Goal: Information Seeking & Learning: Check status

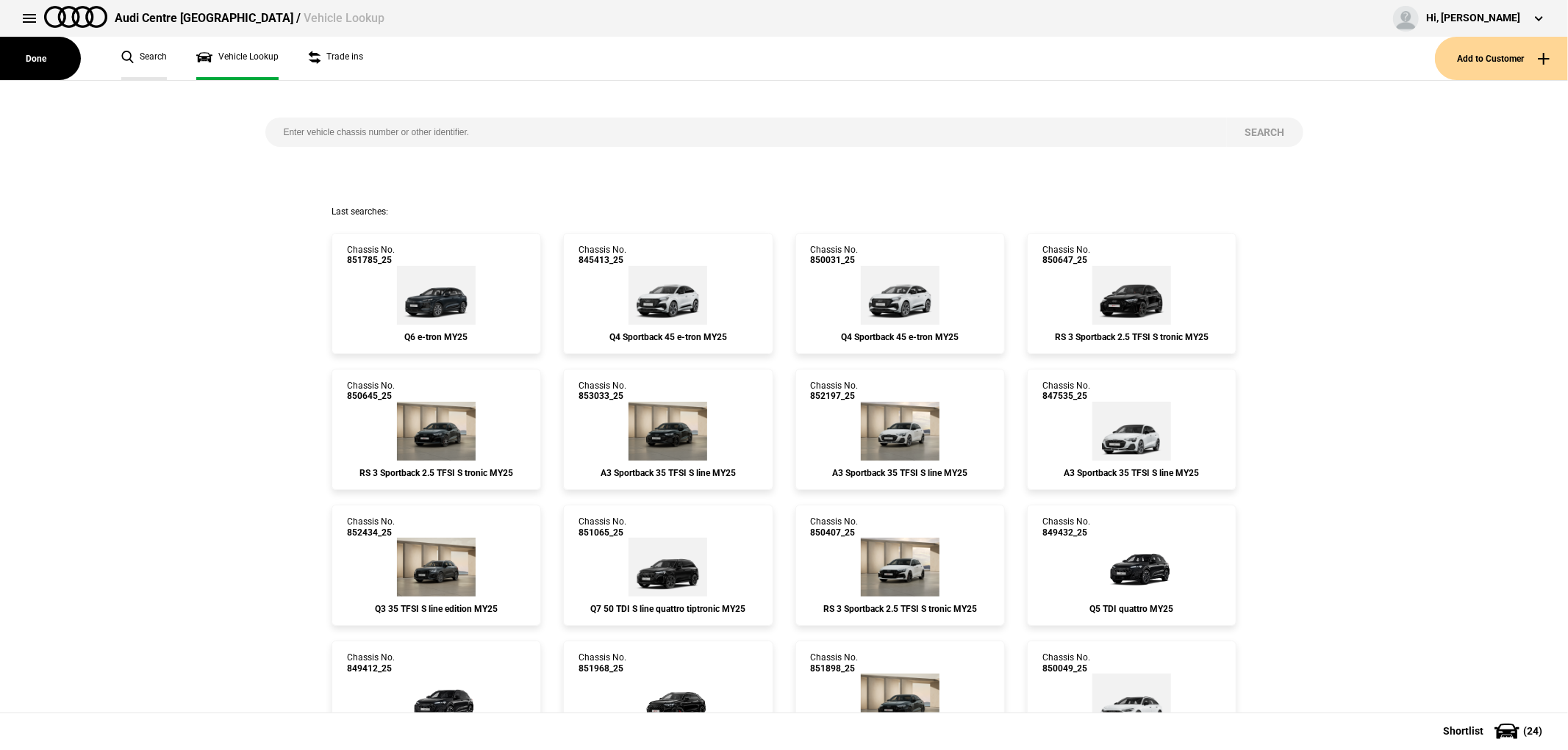
click at [155, 54] on link "Search" at bounding box center [144, 58] width 46 height 43
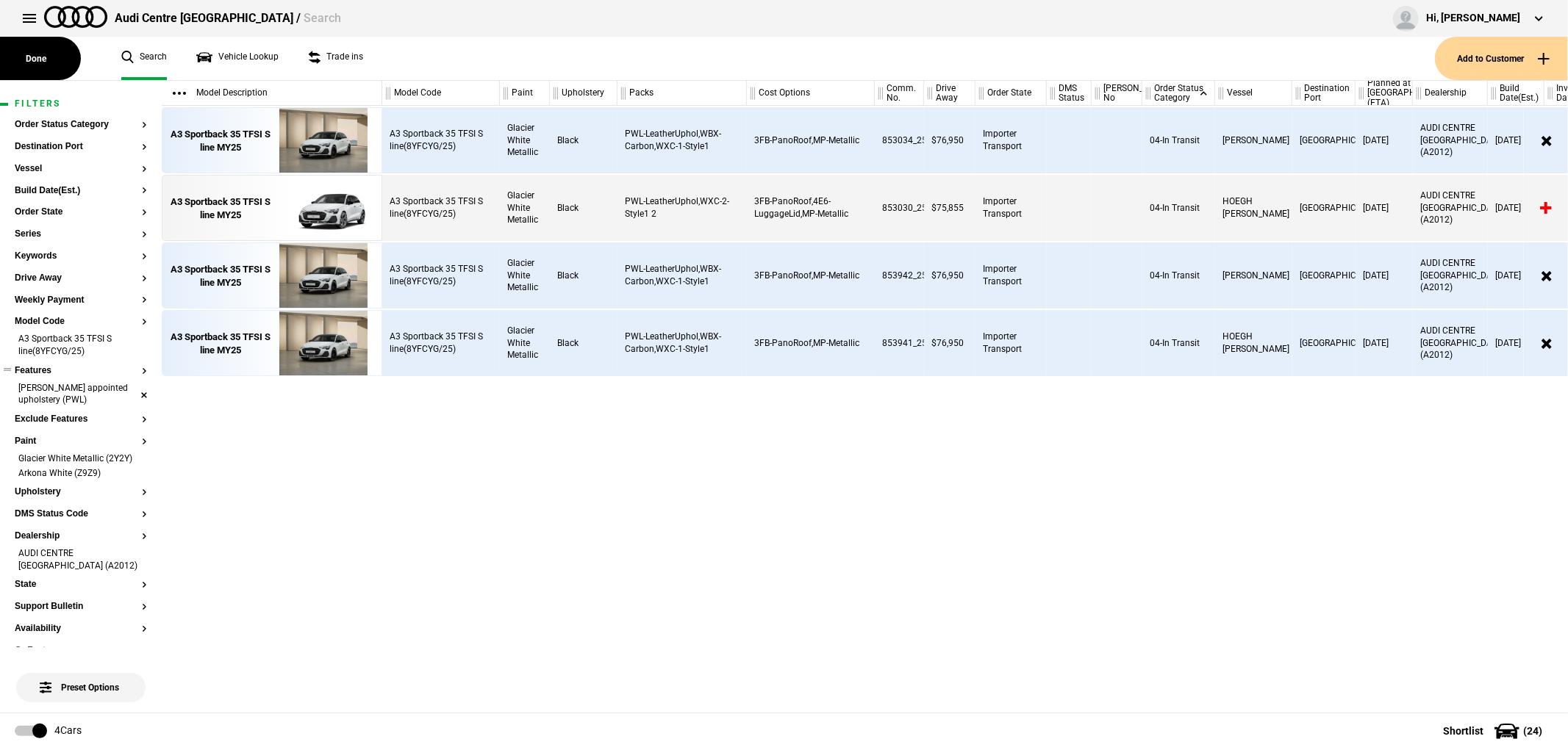
click at [134, 394] on article "Filters Order Status Category Destination Port Vessel Build Date(Est.) Order St…" at bounding box center [81, 571] width 162 height 980
click at [133, 394] on li "[PERSON_NAME] appointed upholstery (PWL)" at bounding box center [81, 395] width 133 height 27
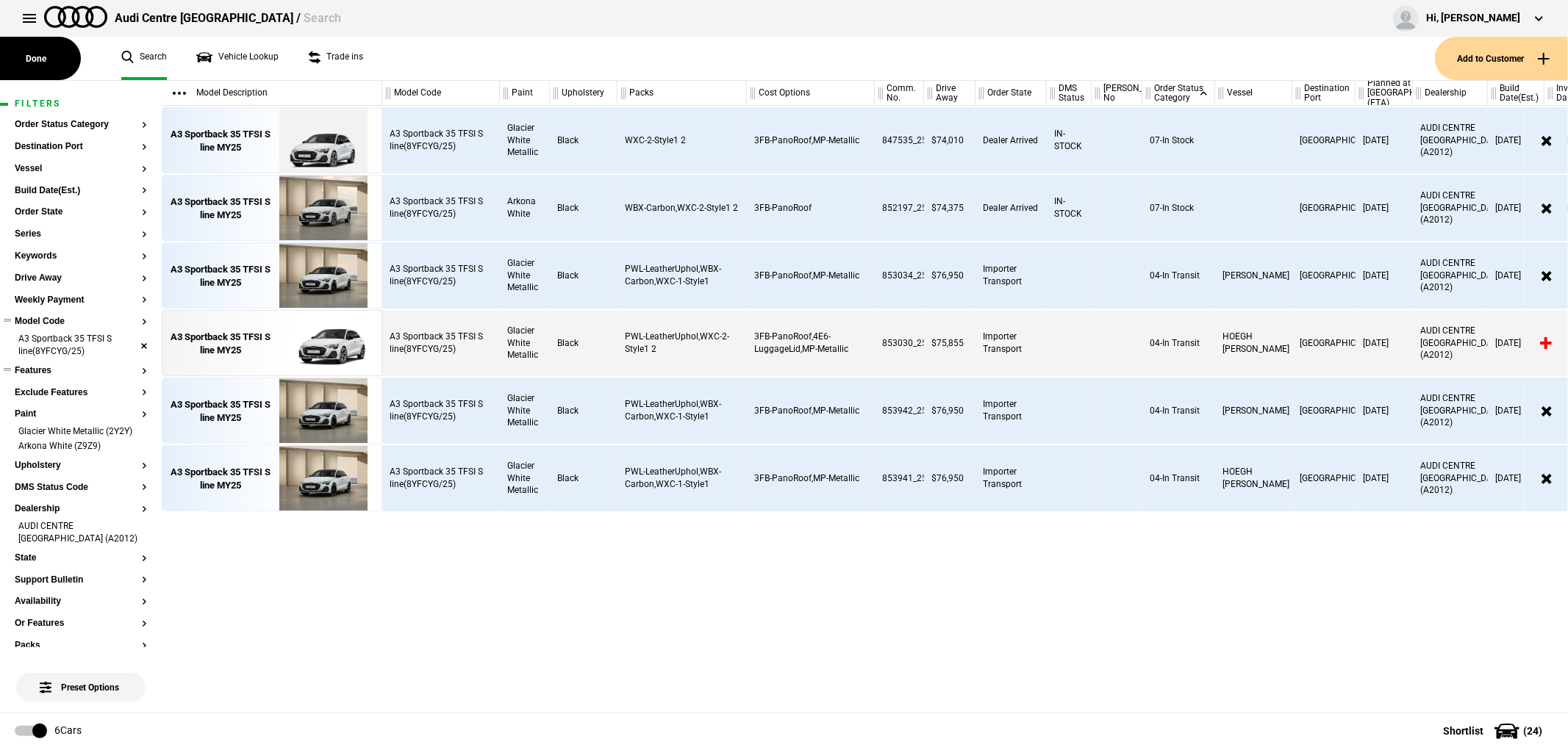
click at [134, 346] on li "A3 Sportback 35 TFSI S line(8YFCYG/25)" at bounding box center [81, 346] width 133 height 27
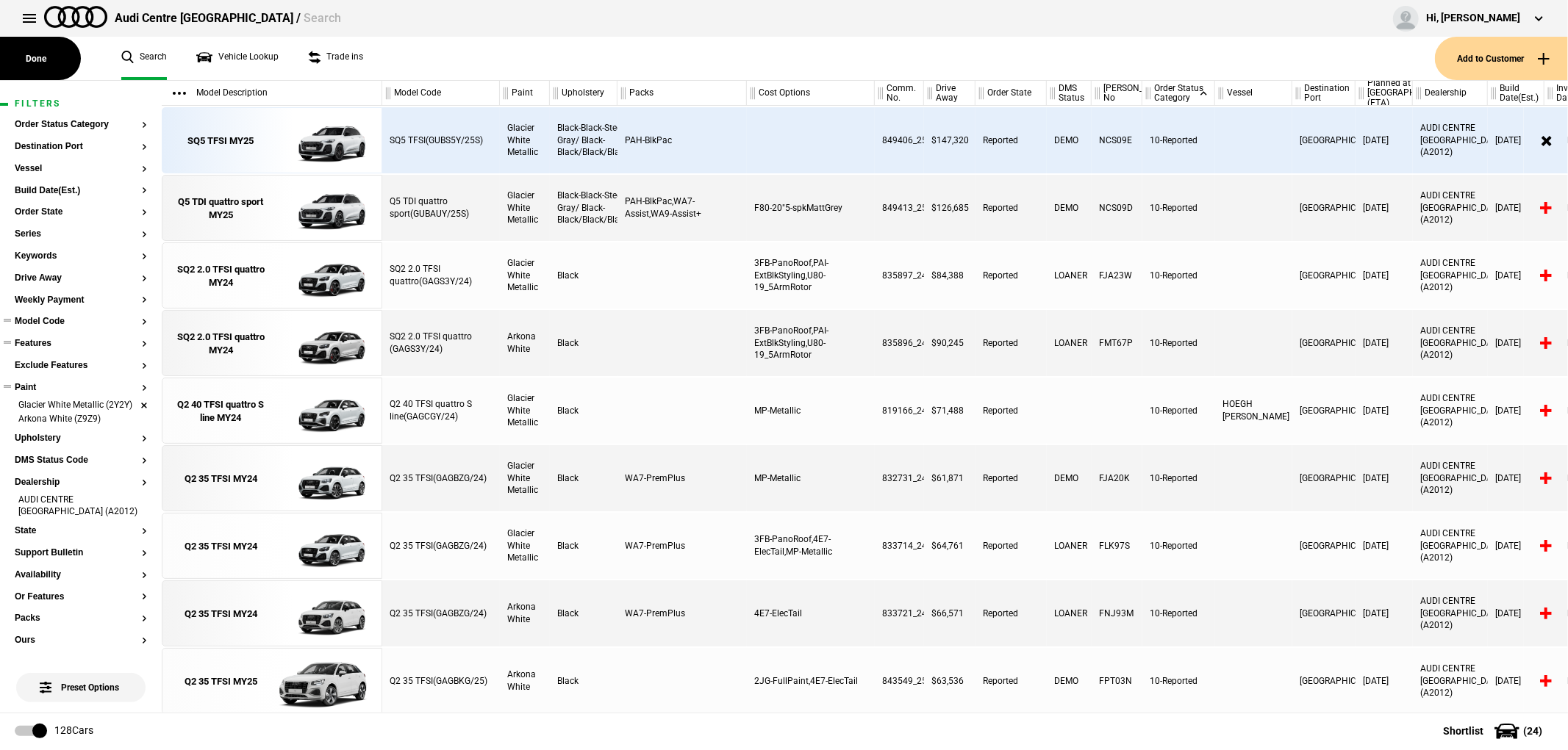
click at [130, 414] on li "Glacier White Metallic (2Y2Y)" at bounding box center [81, 406] width 133 height 15
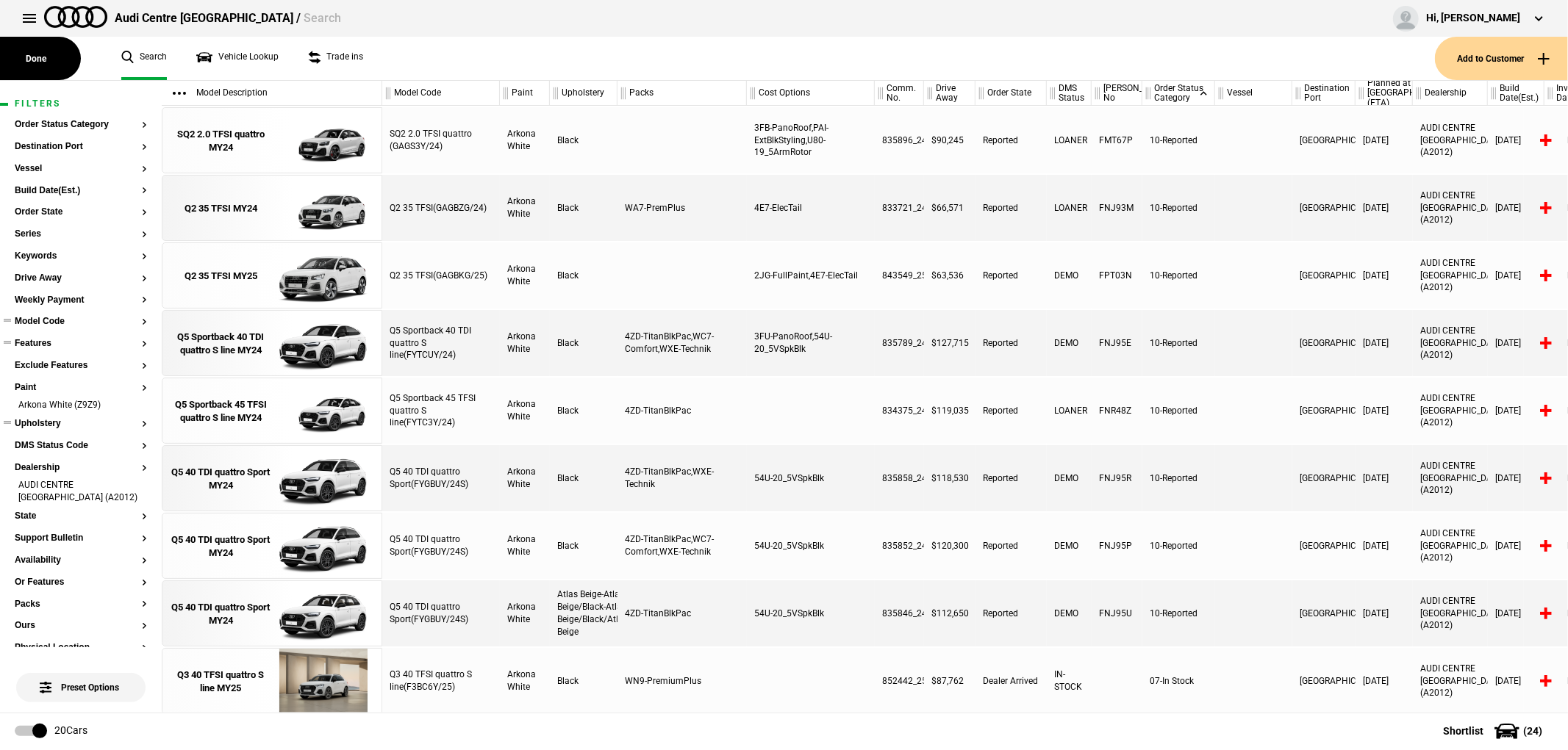
click at [130, 403] on li "Arkona White (Z9Z9)" at bounding box center [81, 406] width 133 height 15
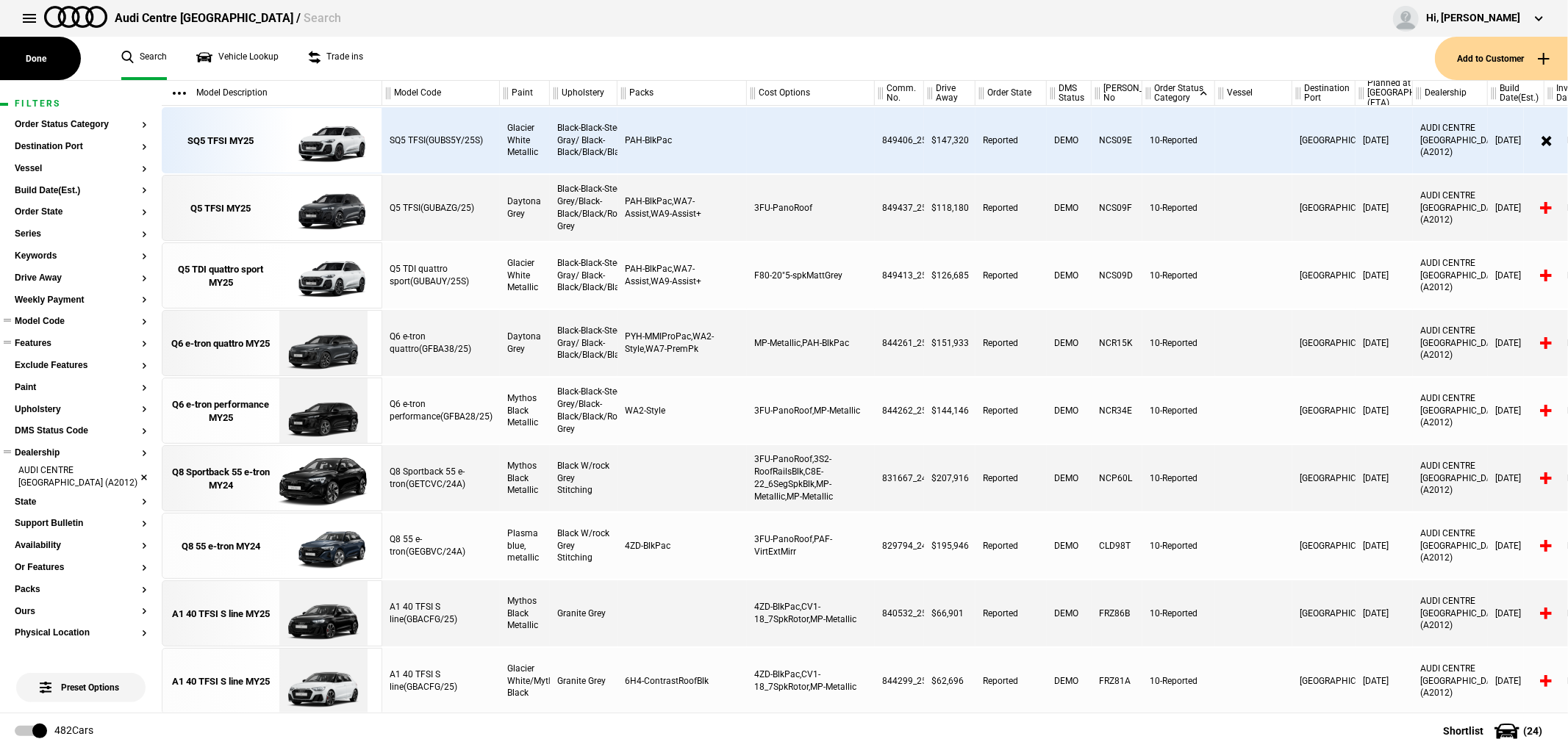
click at [134, 476] on li "AUDI CENTRE [GEOGRAPHIC_DATA] (A2012)" at bounding box center [81, 478] width 133 height 27
click at [32, 389] on button "Paint" at bounding box center [81, 388] width 133 height 10
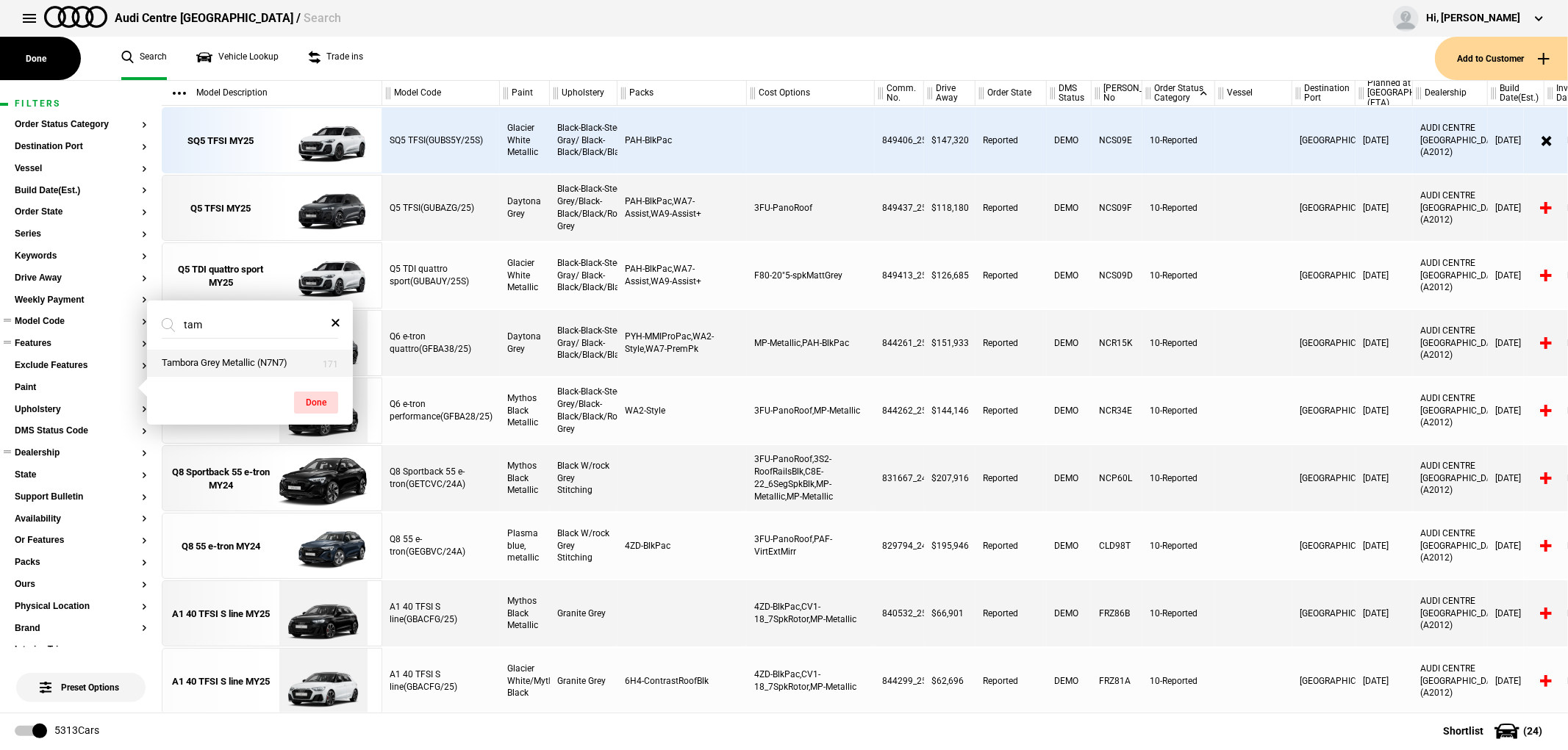
type input "tam"
click at [178, 355] on button "Tambora Grey Metallic (N7N7)" at bounding box center [250, 363] width 205 height 27
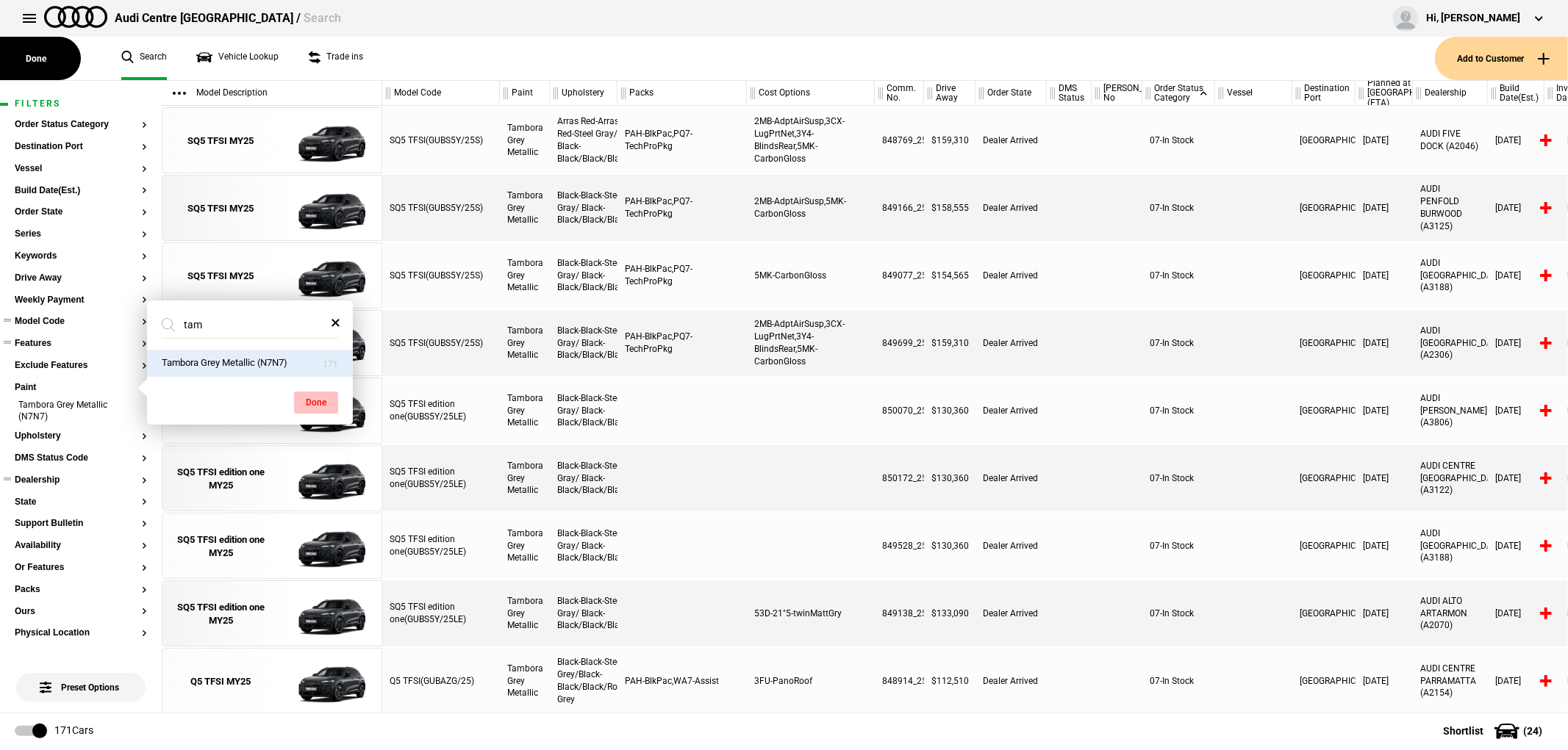
click at [320, 407] on button "Done" at bounding box center [316, 403] width 44 height 22
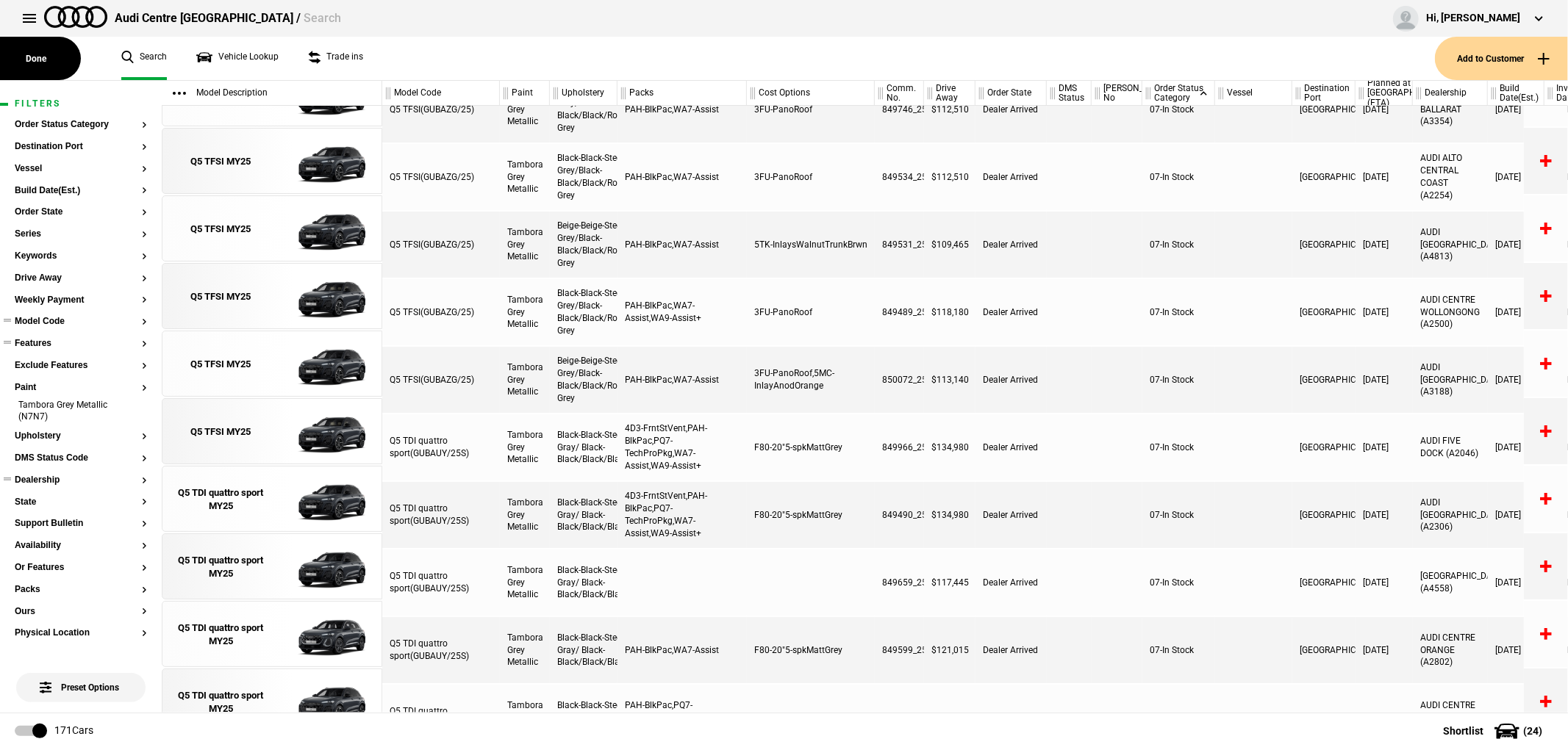
scroll to position [921, 0]
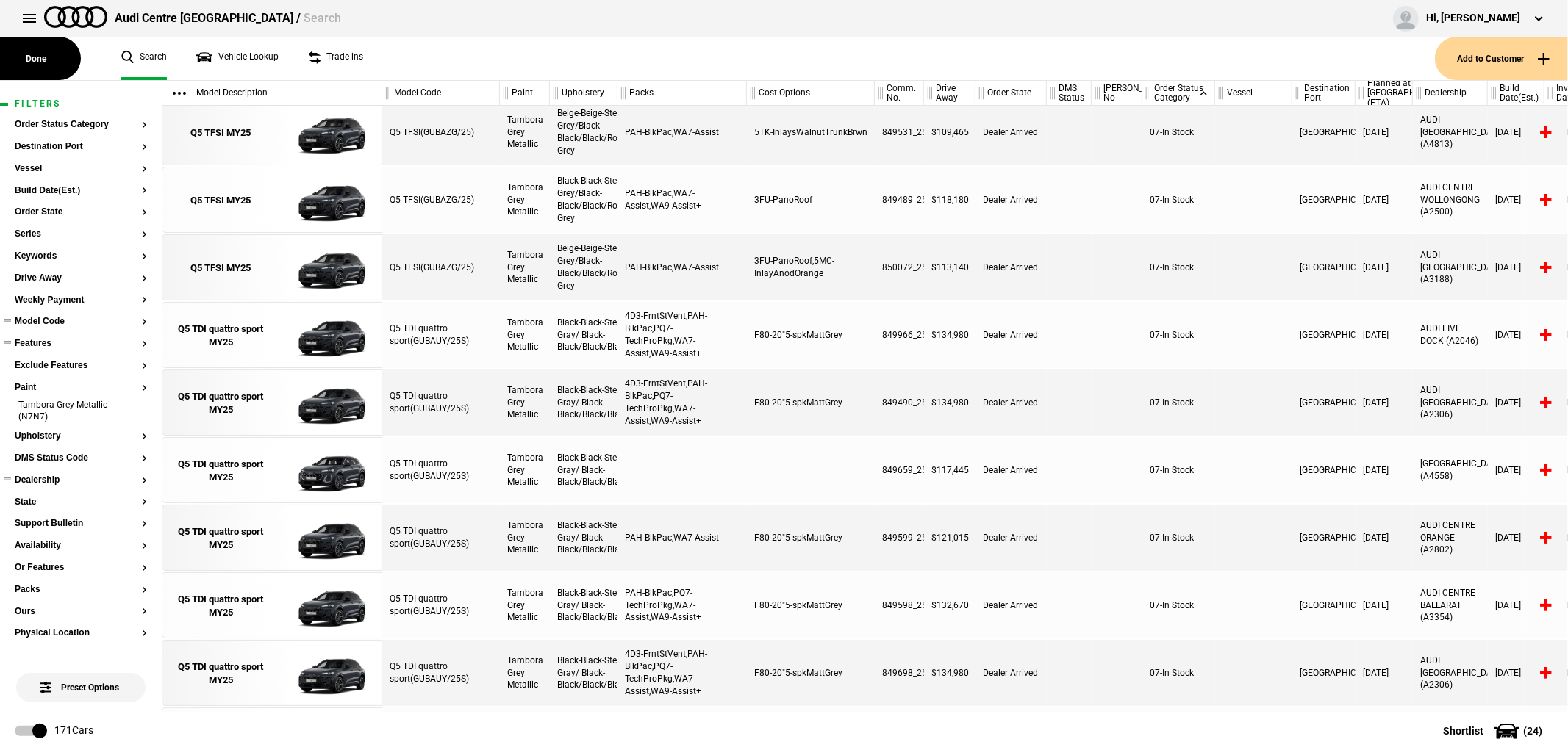
click at [34, 478] on button "Dealership" at bounding box center [81, 481] width 133 height 10
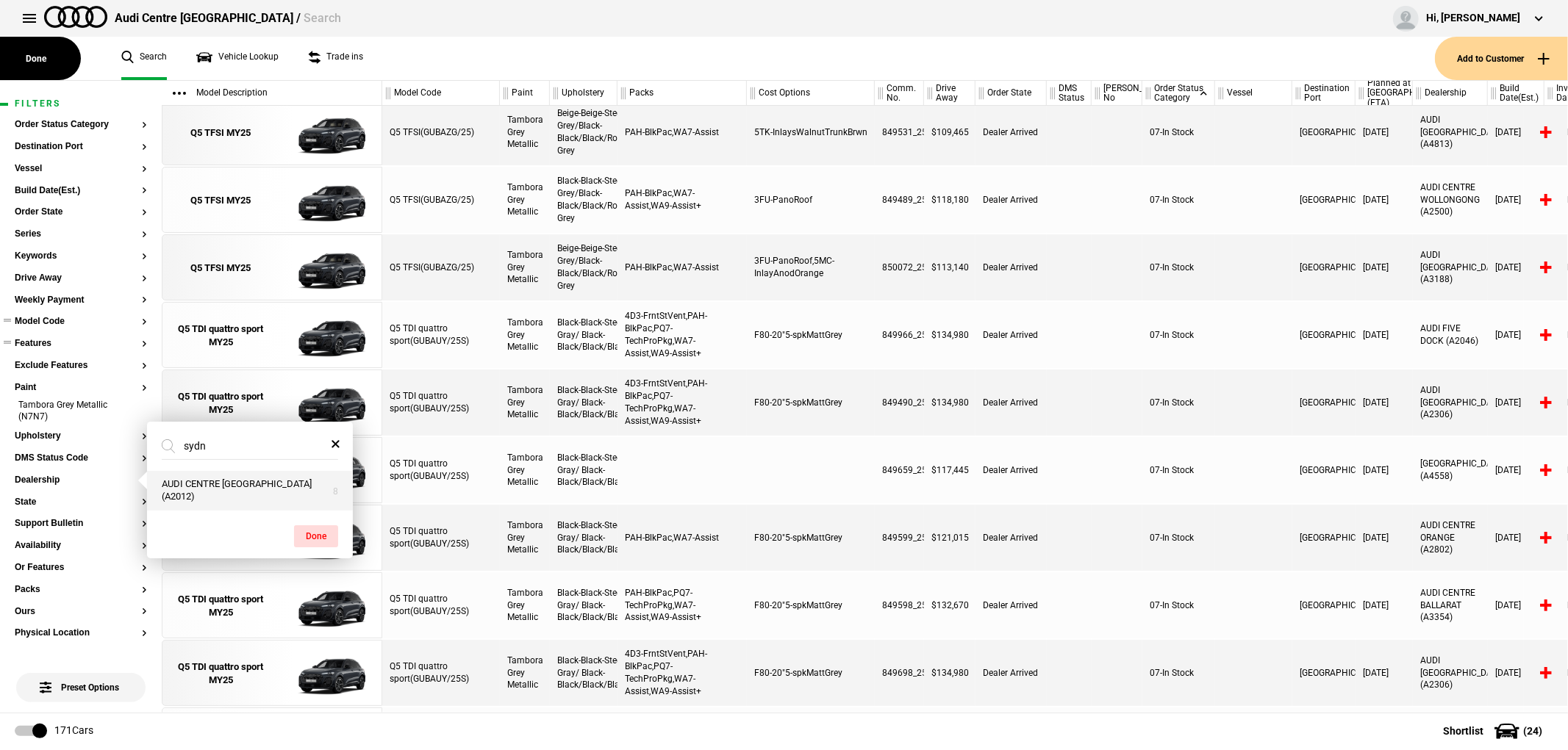
type input "sydn"
drag, startPoint x: 258, startPoint y: 494, endPoint x: 289, endPoint y: 501, distance: 31.8
click at [259, 495] on button "AUDI CENTRE [GEOGRAPHIC_DATA] (A2012)" at bounding box center [250, 491] width 205 height 40
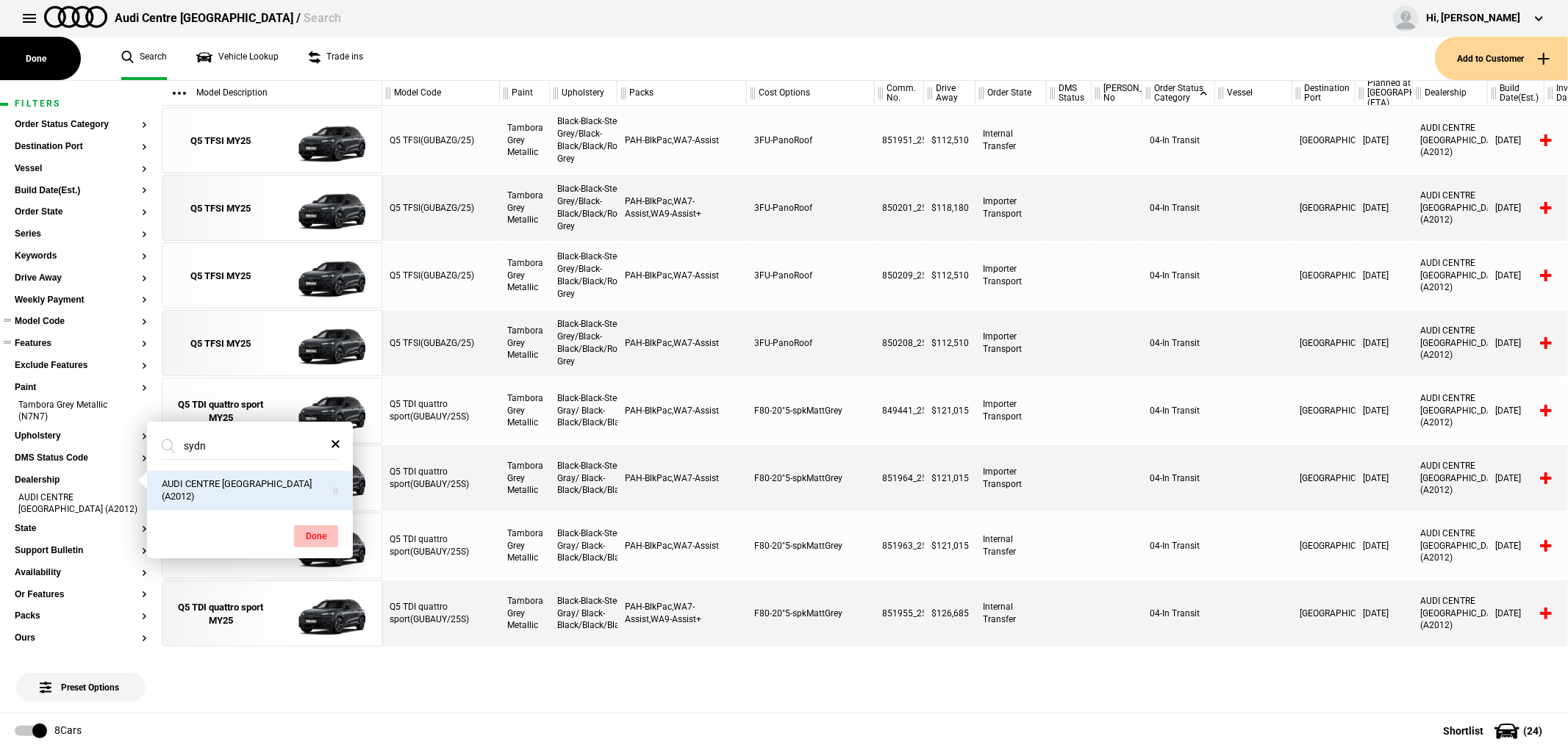
click at [314, 539] on button "Done" at bounding box center [316, 537] width 44 height 22
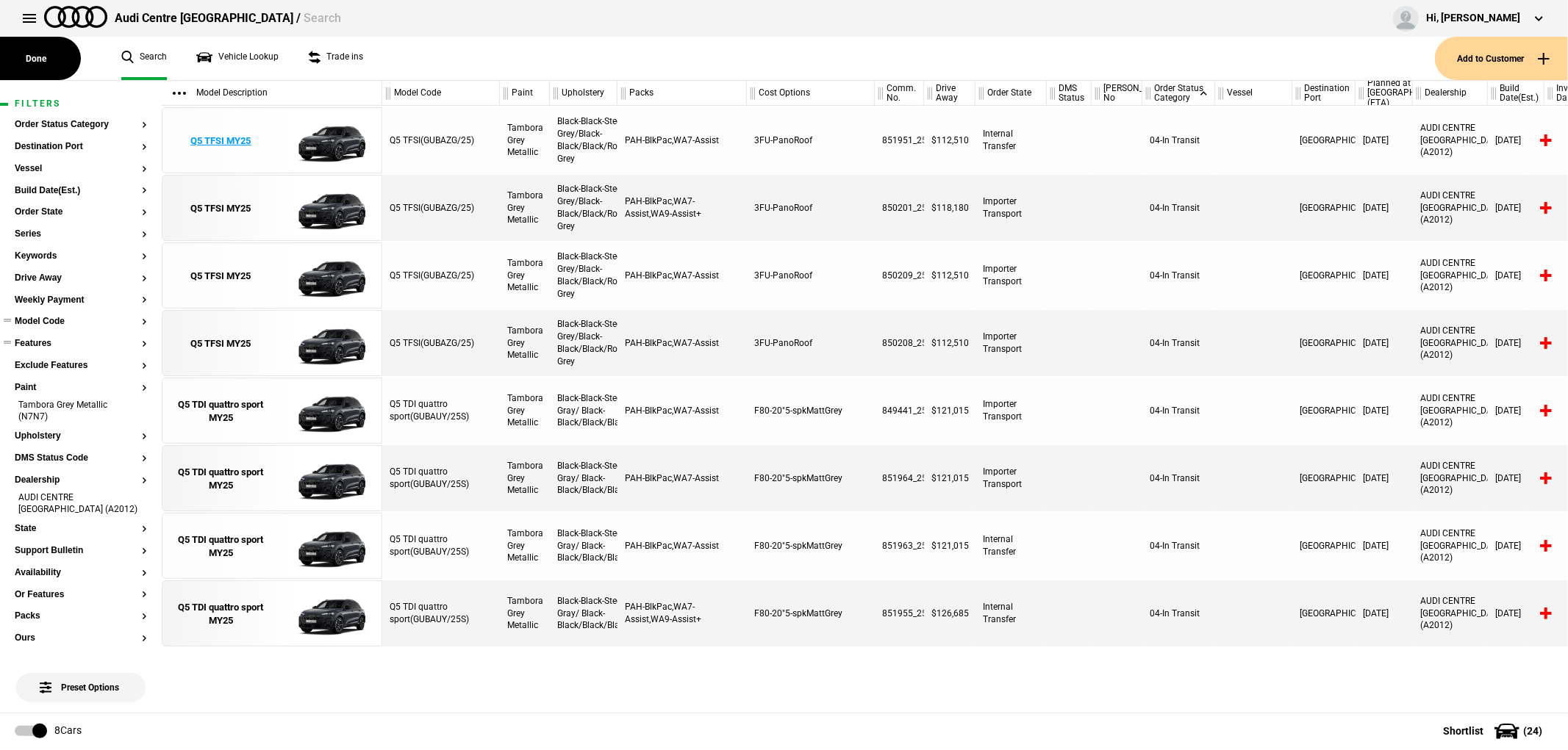
click at [200, 138] on div "Q5 TFSI MY25" at bounding box center [221, 141] width 60 height 13
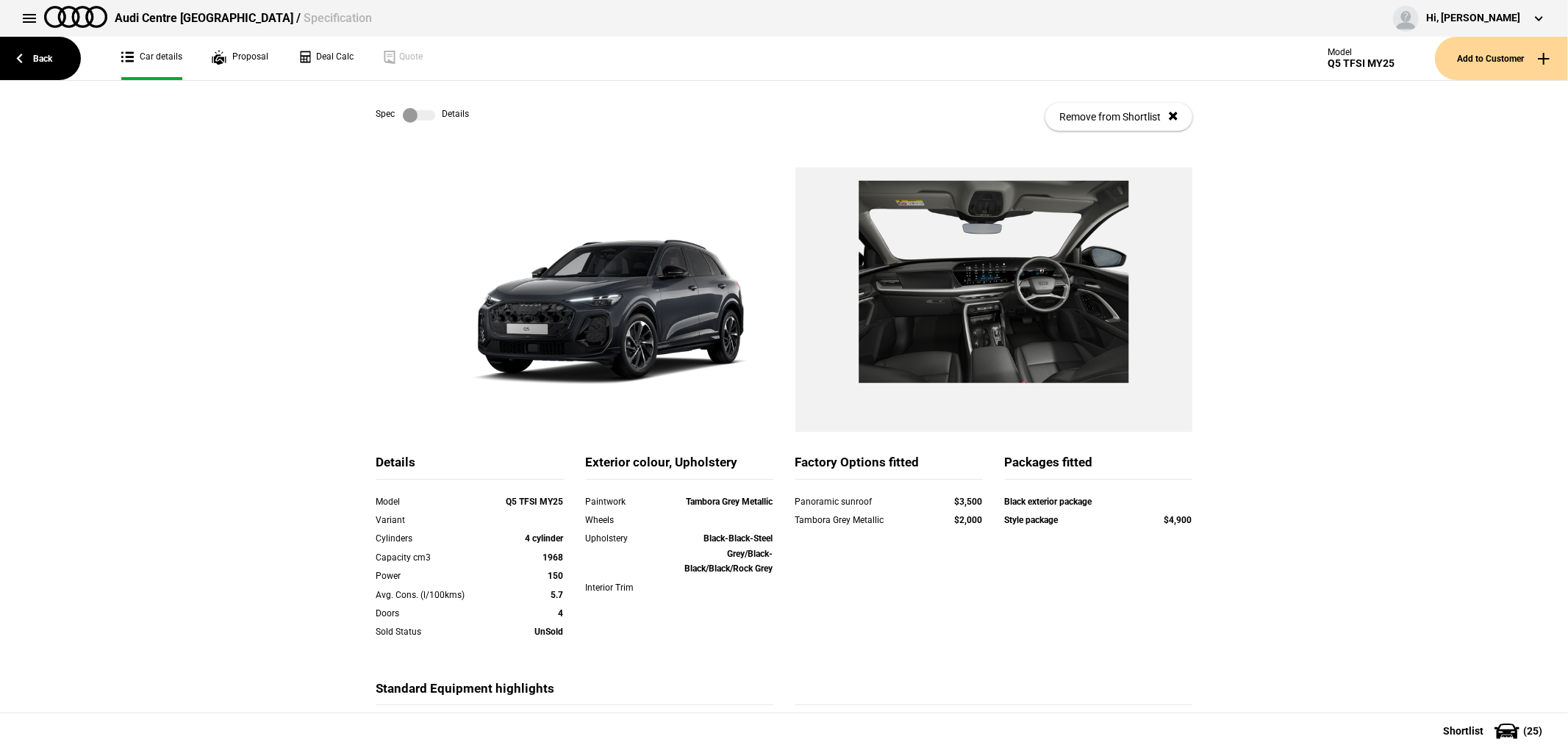
click at [421, 115] on label at bounding box center [419, 116] width 32 height 15
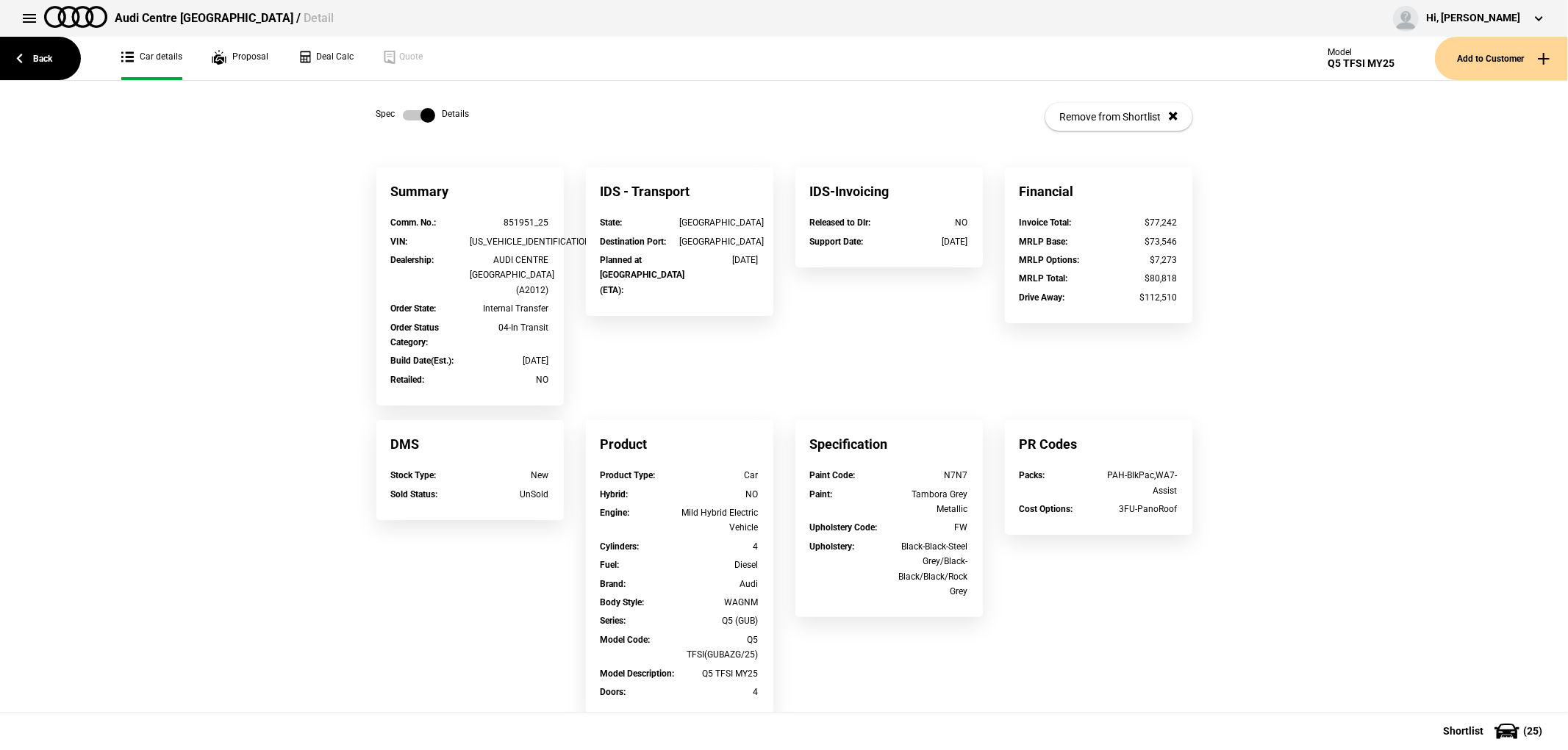
drag, startPoint x: 700, startPoint y: 262, endPoint x: 747, endPoint y: 261, distance: 47.0
click at [747, 261] on div "[DATE]" at bounding box center [719, 260] width 80 height 15
click at [45, 62] on link "Back" at bounding box center [41, 58] width 81 height 43
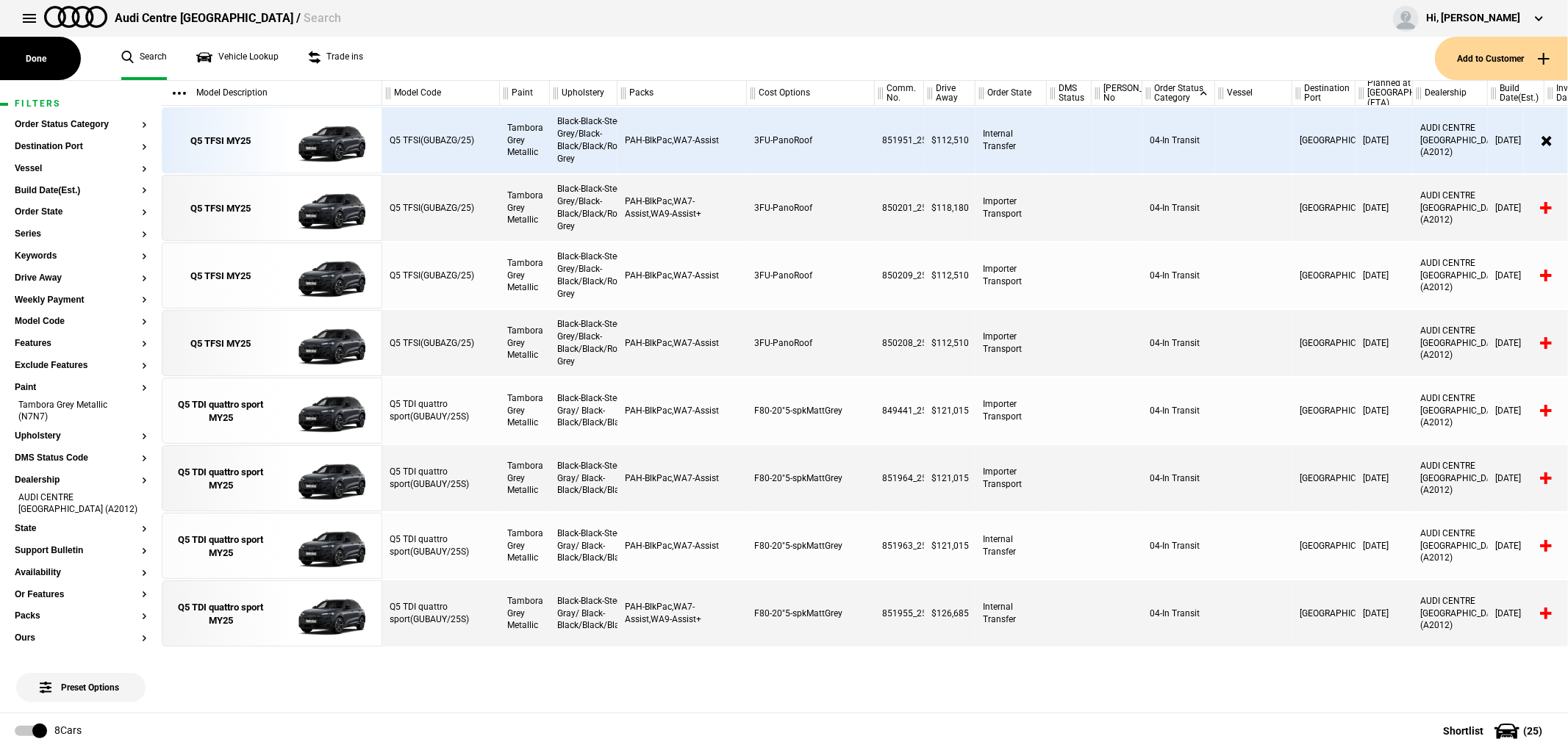
click at [1384, 96] on div "Planned at [GEOGRAPHIC_DATA] (ETA)" at bounding box center [1383, 93] width 57 height 25
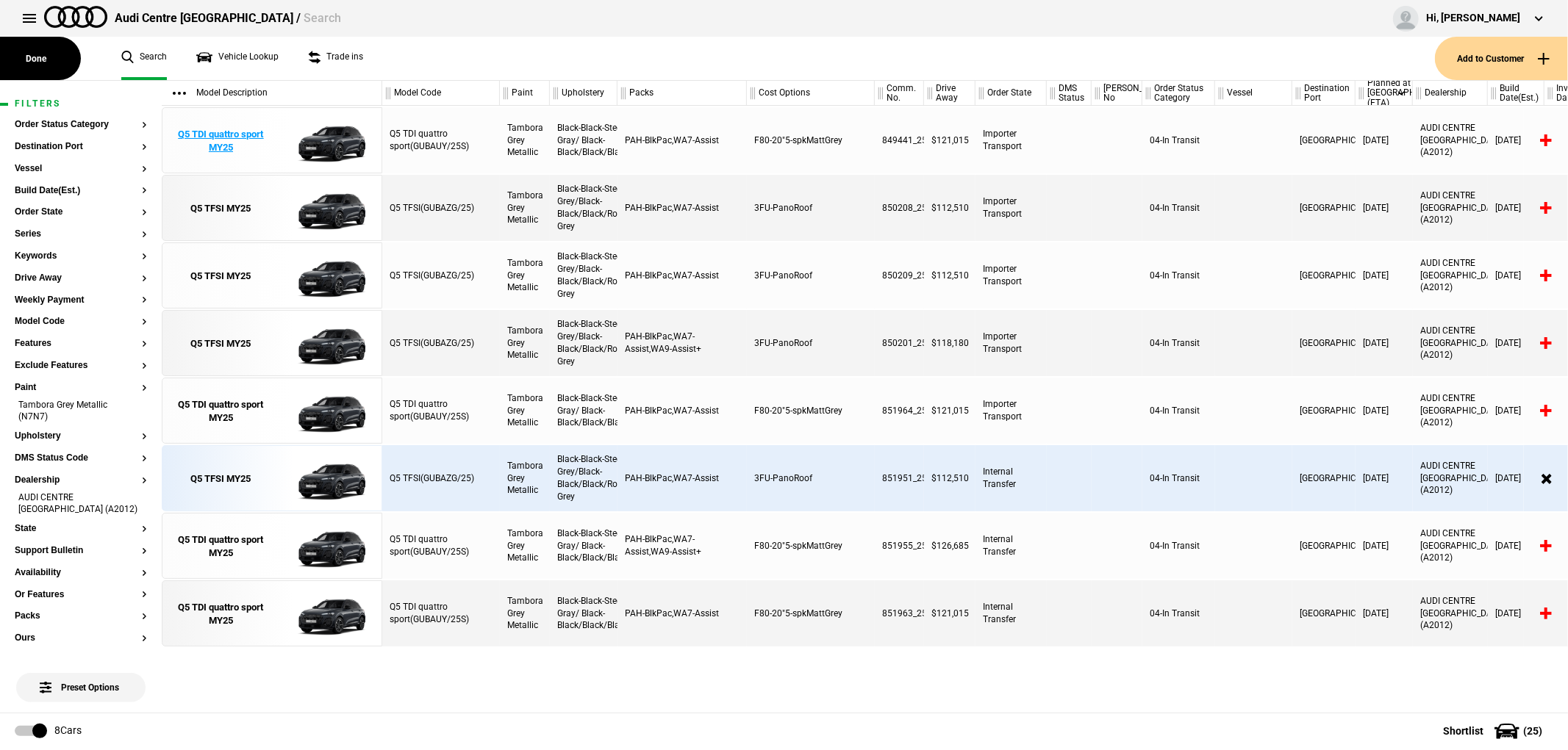
click at [206, 140] on div "Q5 TDI quattro sport MY25" at bounding box center [221, 141] width 102 height 26
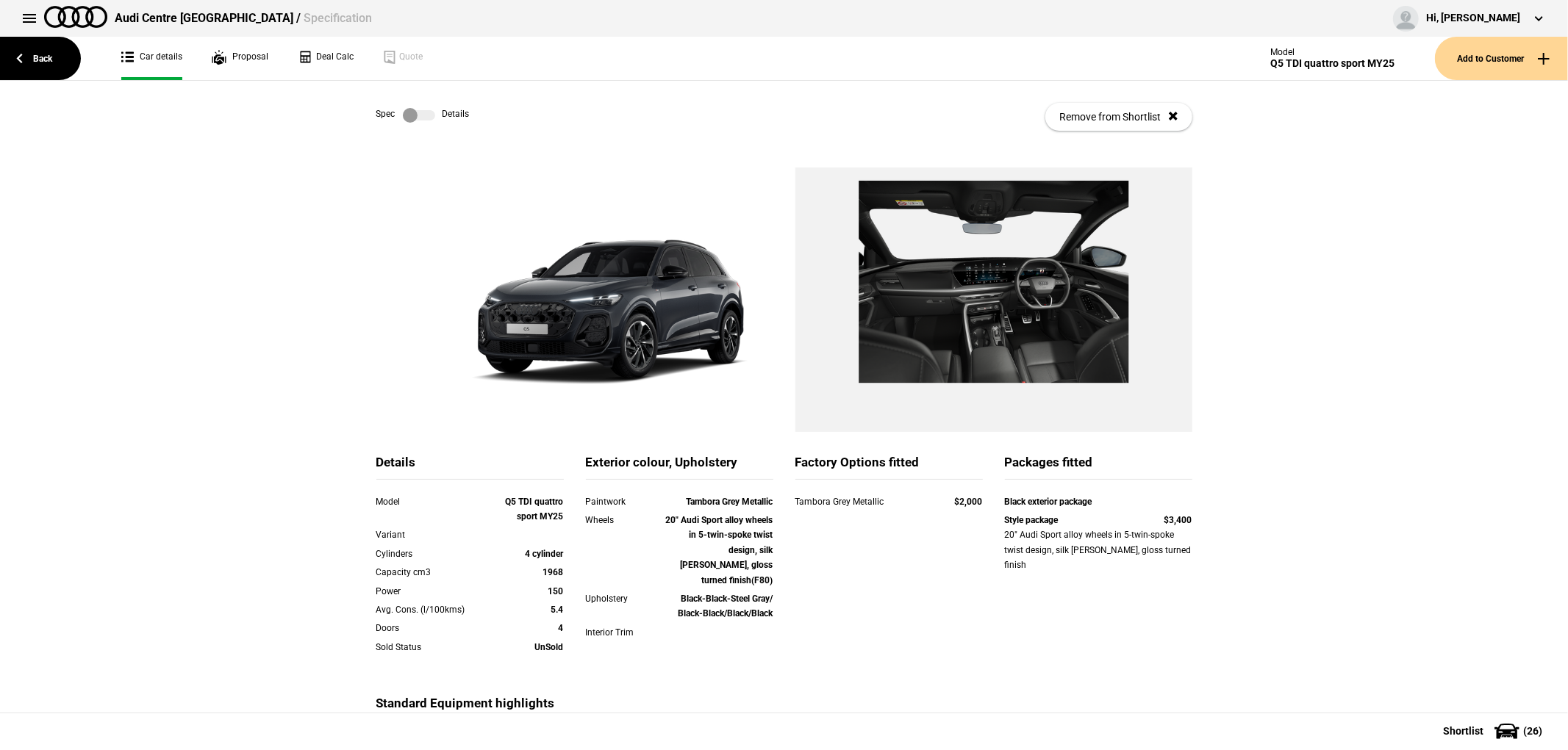
click at [427, 113] on label at bounding box center [419, 116] width 32 height 15
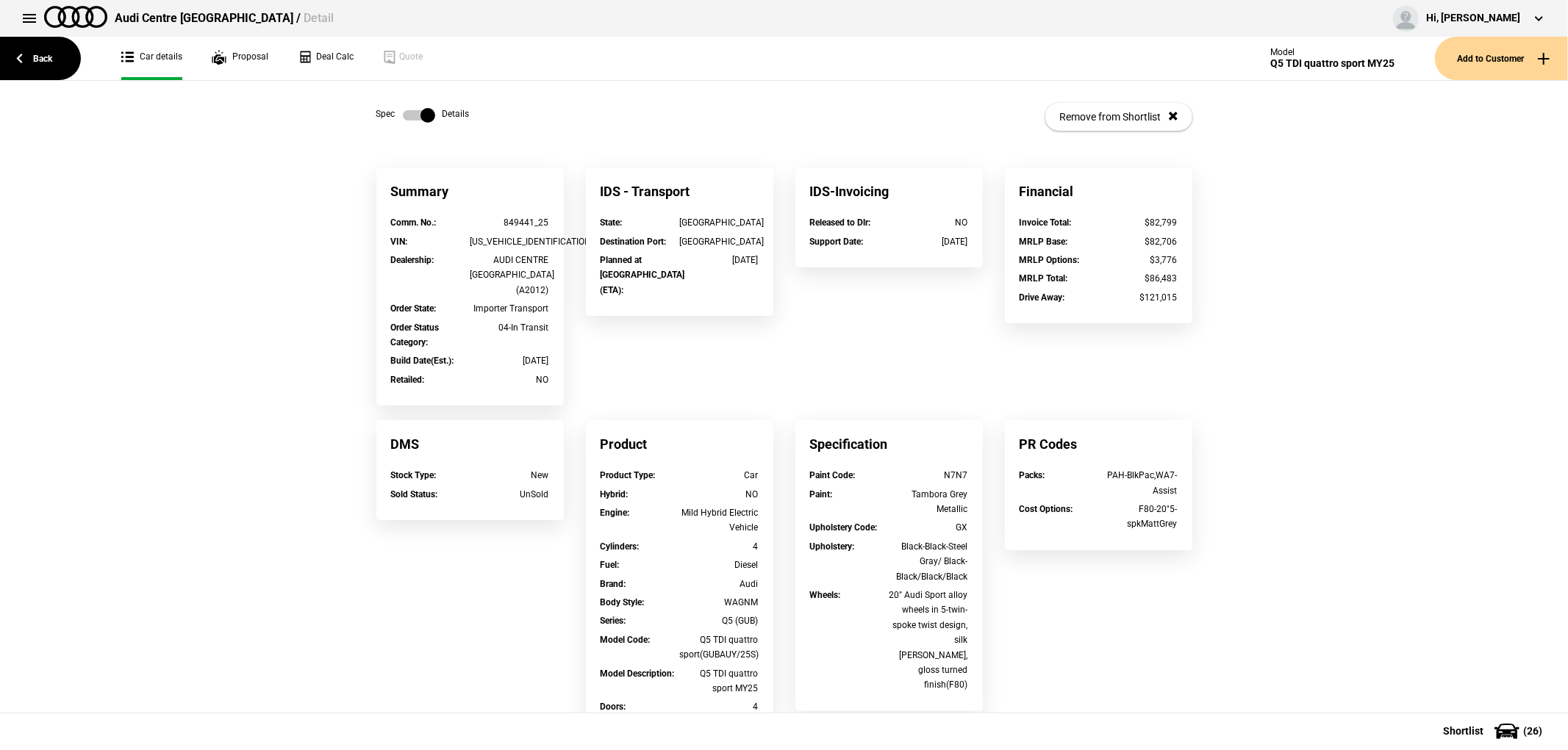
drag, startPoint x: 706, startPoint y: 258, endPoint x: 763, endPoint y: 258, distance: 57.0
click at [763, 258] on div "State : [GEOGRAPHIC_DATA] Destination Port : [GEOGRAPHIC_DATA] Planned at [GEOG…" at bounding box center [679, 265] width 187 height 101
click at [409, 109] on label at bounding box center [419, 116] width 32 height 15
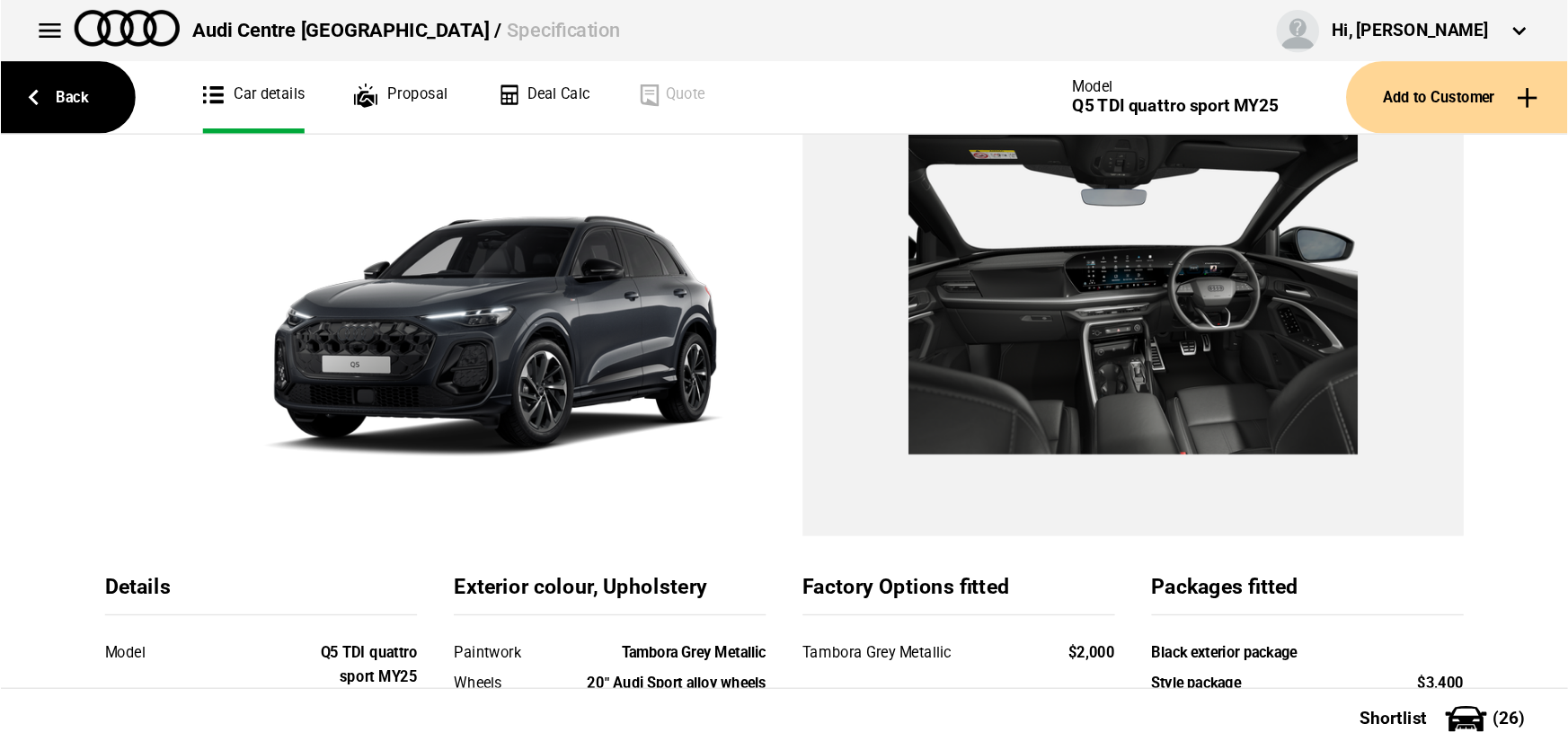
scroll to position [135, 0]
